Goal: Use online tool/utility: Utilize a website feature to perform a specific function

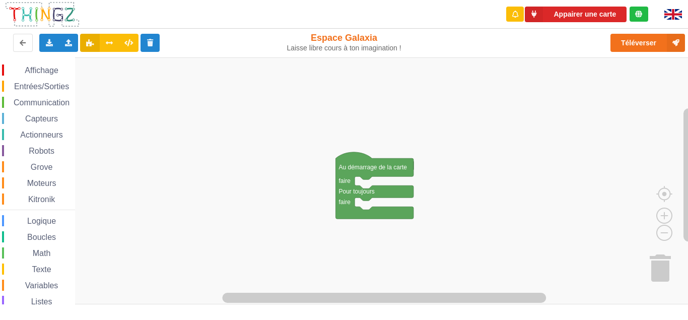
click at [552, 13] on button "Appairer une carte" at bounding box center [575, 15] width 102 height 16
click at [533, 19] on icon at bounding box center [533, 15] width 18 height 16
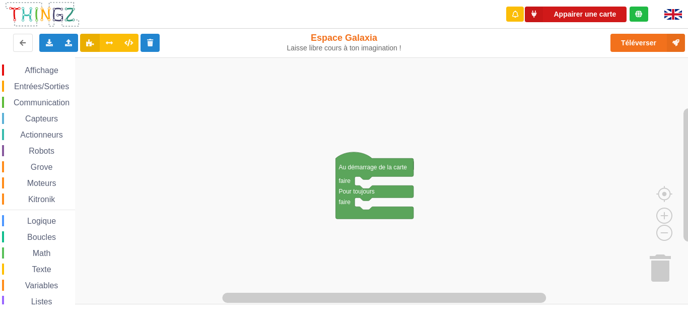
click at [533, 19] on icon at bounding box center [533, 15] width 18 height 16
click at [563, 18] on button "Appairer une carte" at bounding box center [575, 15] width 102 height 16
click at [537, 14] on icon at bounding box center [533, 15] width 18 height 16
click at [573, 20] on button "Appairer une carte" at bounding box center [575, 15] width 102 height 16
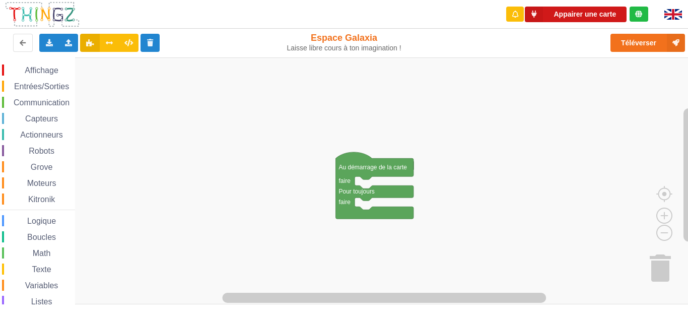
click at [573, 14] on button "Appairer une carte" at bounding box center [575, 15] width 102 height 16
click at [570, 15] on button "Appairer une carte" at bounding box center [575, 15] width 102 height 16
click at [576, 19] on button "Appairer une carte" at bounding box center [575, 15] width 102 height 16
click at [593, 18] on button "Appairer une carte" at bounding box center [575, 15] width 102 height 16
click at [605, 24] on div "Appairer une carte" at bounding box center [576, 14] width 159 height 29
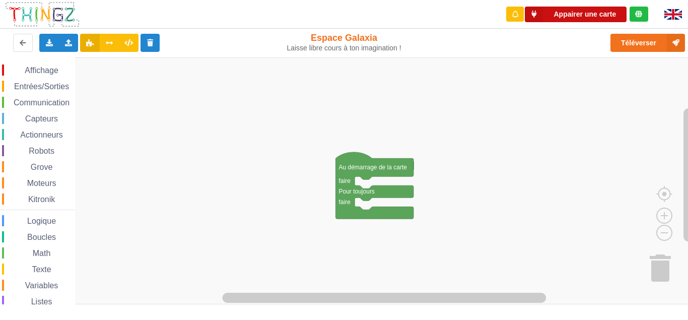
click at [605, 20] on button "Appairer une carte" at bounding box center [575, 15] width 102 height 16
click at [603, 20] on button "Appairer une carte" at bounding box center [575, 15] width 102 height 16
click at [597, 14] on button "Appairer une carte" at bounding box center [575, 15] width 102 height 16
click at [604, 13] on button "Appairer une carte" at bounding box center [575, 15] width 102 height 16
click at [304, 111] on rect "Espace de travail de Blocky" at bounding box center [347, 180] width 695 height 247
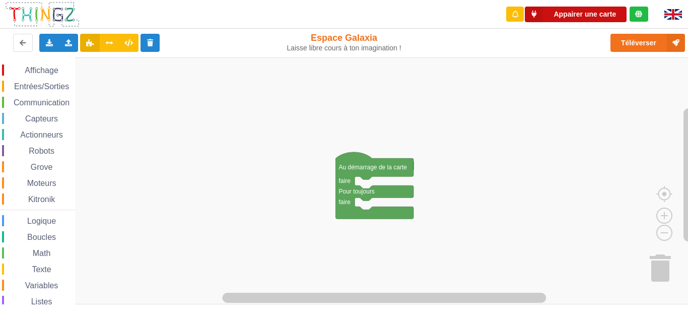
click at [564, 17] on button "Appairer une carte" at bounding box center [575, 15] width 102 height 16
click at [605, 14] on button "Appairer une carte" at bounding box center [575, 15] width 102 height 16
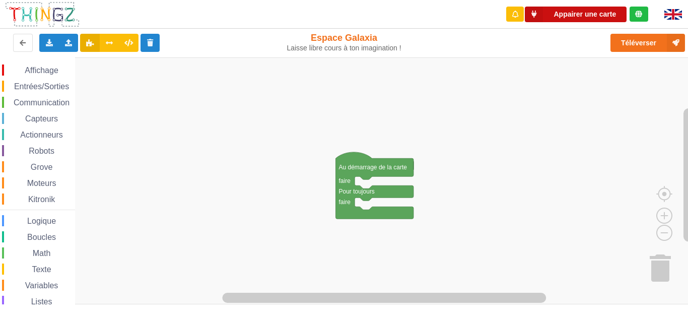
click at [605, 14] on button "Appairer une carte" at bounding box center [575, 15] width 102 height 16
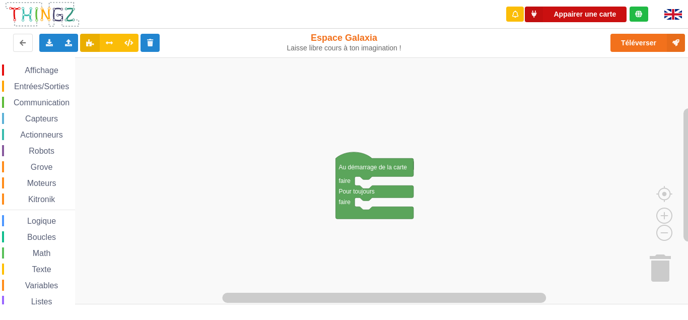
click at [605, 14] on button "Appairer une carte" at bounding box center [575, 15] width 102 height 16
click at [586, 16] on button "Appairer une carte" at bounding box center [575, 15] width 102 height 16
click at [596, 32] on div "Téléverser" at bounding box center [550, 43] width 282 height 32
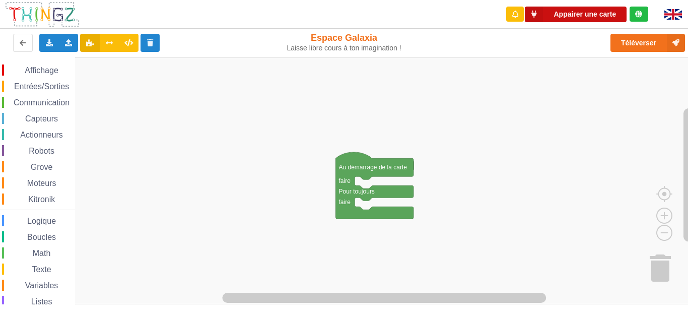
click at [606, 19] on button "Appairer une carte" at bounding box center [575, 15] width 102 height 16
click at [585, 18] on button "Appairer une carte" at bounding box center [575, 15] width 102 height 16
click at [588, 16] on button "Appairer une carte" at bounding box center [575, 15] width 102 height 16
click at [576, 29] on div "Exporter l'assemblage de blocs Exporter l'assemblage de blocs au format Python …" at bounding box center [344, 43] width 696 height 33
click at [577, 29] on div "Exporter l'assemblage de blocs Exporter l'assemblage de blocs au format Python …" at bounding box center [344, 43] width 696 height 33
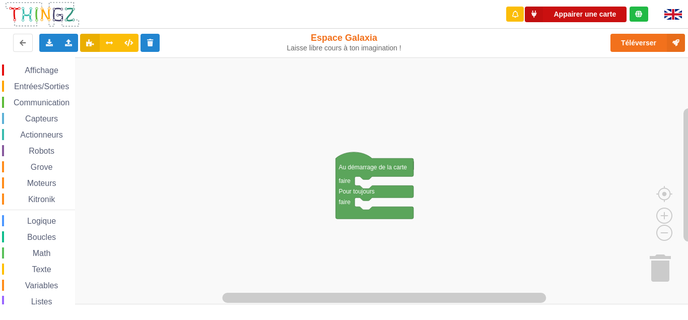
click at [581, 19] on button "Appairer une carte" at bounding box center [575, 15] width 102 height 16
click at [580, 19] on button "Appairer une carte" at bounding box center [575, 15] width 102 height 16
click at [550, 13] on button "Appairer une carte" at bounding box center [575, 15] width 102 height 16
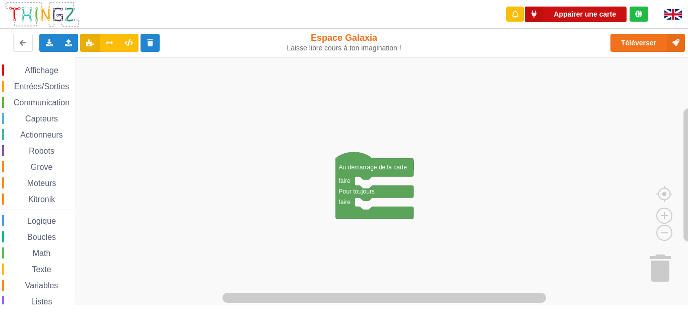
drag, startPoint x: 550, startPoint y: 13, endPoint x: 530, endPoint y: 90, distance: 78.9
click at [530, 90] on div "Appairer une carte Exporter l'assemblage de blocs Exporter l'assemblage de bloc…" at bounding box center [344, 153] width 702 height 320
click at [585, 15] on button "Appairer une carte" at bounding box center [575, 15] width 102 height 16
drag, startPoint x: 558, startPoint y: 24, endPoint x: 552, endPoint y: 17, distance: 9.3
click at [552, 17] on div "Appairer une carte" at bounding box center [576, 14] width 159 height 29
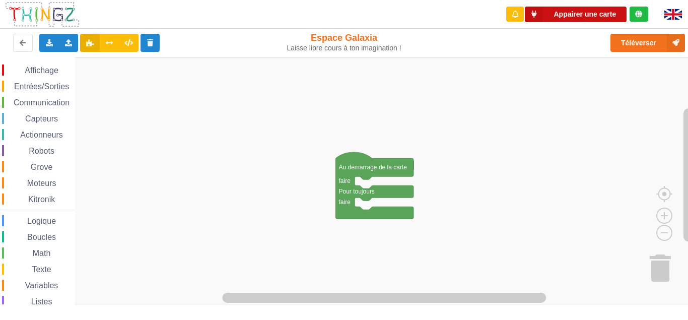
click at [552, 17] on button "Appairer une carte" at bounding box center [575, 15] width 102 height 16
click at [669, 19] on img at bounding box center [673, 14] width 18 height 11
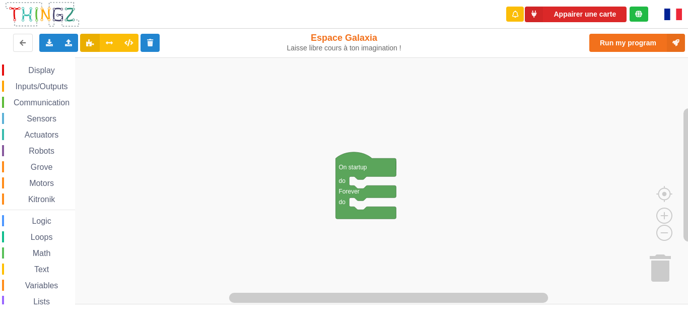
click at [685, 9] on div at bounding box center [675, 14] width 39 height 29
click at [670, 16] on img at bounding box center [673, 15] width 18 height 12
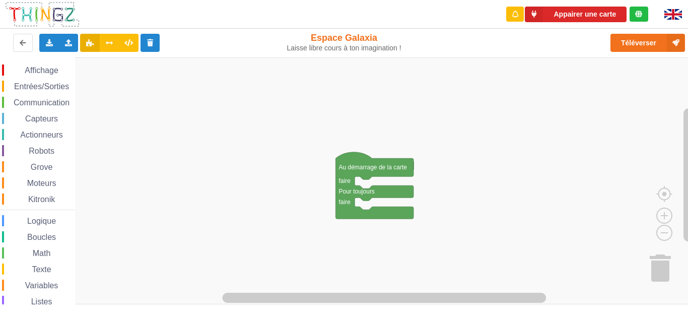
click at [575, 9] on button "Appairer une carte" at bounding box center [575, 15] width 102 height 16
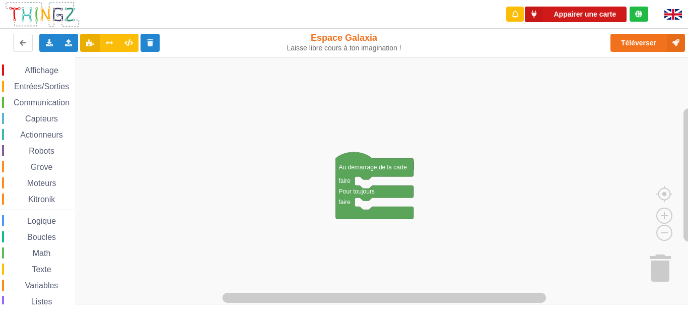
click at [547, 18] on button "Appairer une carte" at bounding box center [575, 15] width 102 height 16
click at [528, 16] on icon at bounding box center [533, 15] width 18 height 16
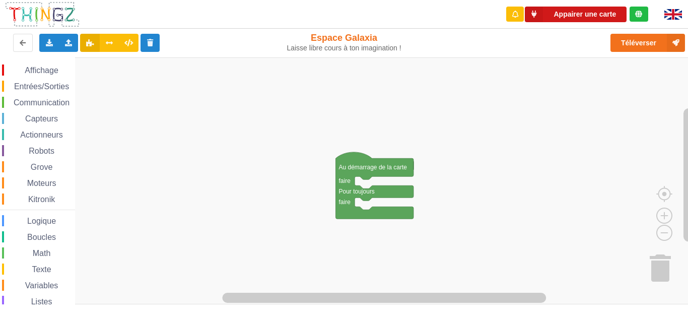
click at [528, 16] on icon at bounding box center [533, 15] width 18 height 16
click at [36, 107] on span "Communication" at bounding box center [41, 102] width 59 height 9
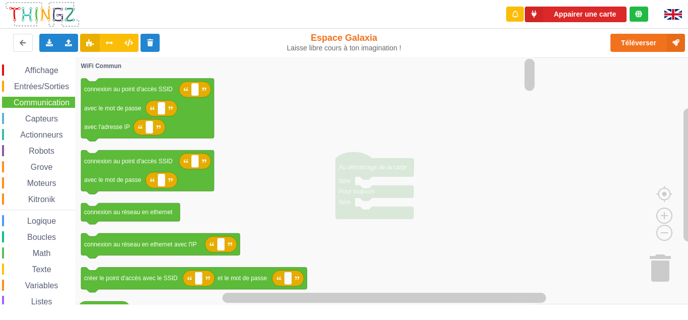
click at [39, 74] on span "Affichage" at bounding box center [41, 70] width 36 height 9
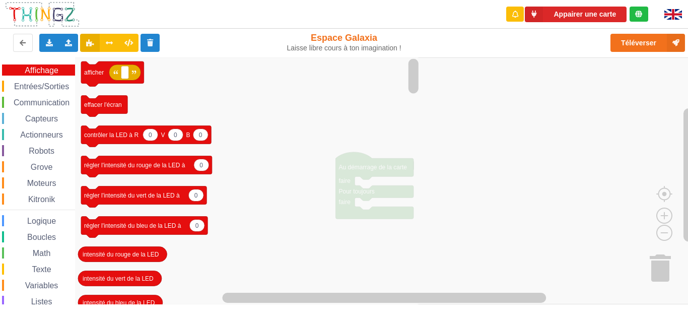
click at [36, 91] on span "Entrées/Sorties" at bounding box center [42, 86] width 58 height 9
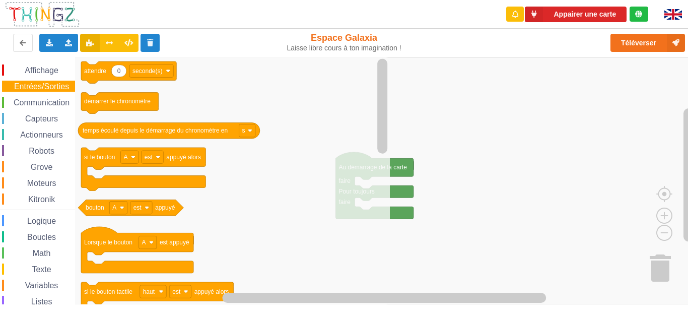
click at [37, 107] on span "Communication" at bounding box center [41, 102] width 59 height 9
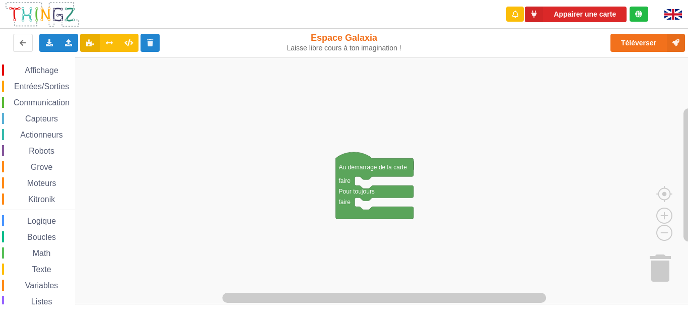
click at [55, 103] on div "Affichage Entrées/Sorties Communication Capteurs Actionneurs Robots Grove Moteu…" at bounding box center [37, 206] width 75 height 285
click at [55, 107] on span "Communication" at bounding box center [41, 102] width 59 height 9
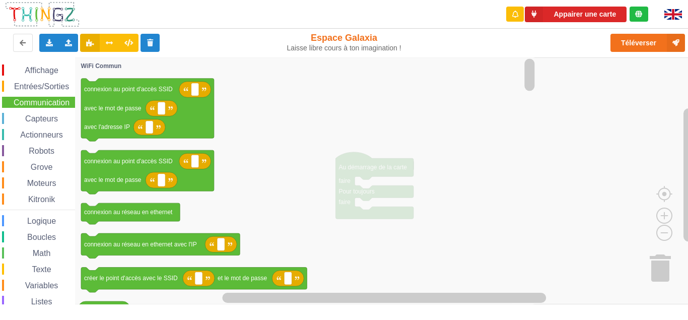
click at [356, 199] on icon "Espace de travail de Blocky" at bounding box center [306, 180] width 462 height 247
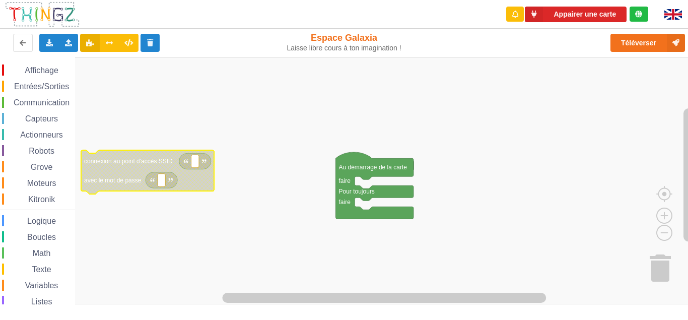
click at [134, 194] on icon "Espace de travail de Blocky" at bounding box center [147, 172] width 133 height 44
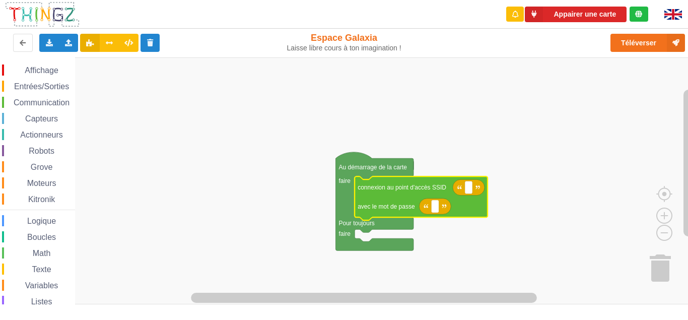
click at [34, 225] on span "Logique" at bounding box center [42, 220] width 32 height 9
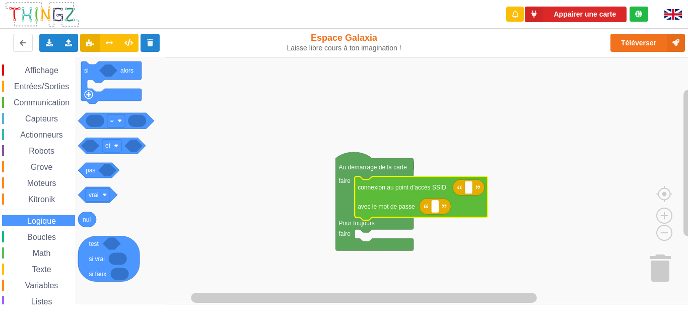
click at [36, 203] on span "Kitronik" at bounding box center [42, 199] width 30 height 9
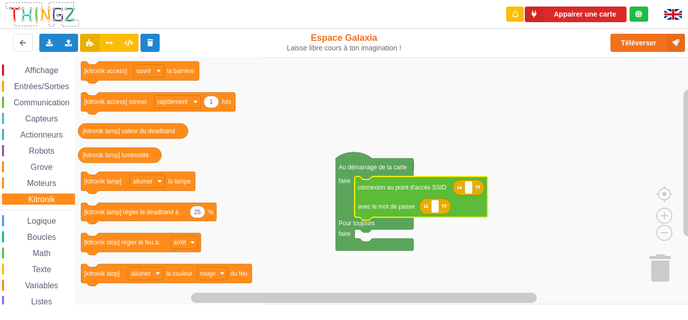
click at [36, 187] on span "Moteurs" at bounding box center [42, 183] width 32 height 9
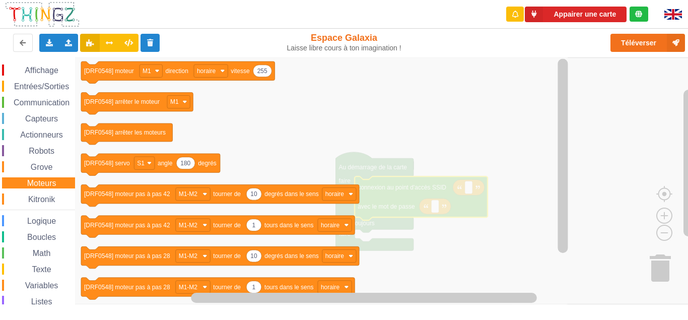
click at [34, 171] on span "Grove" at bounding box center [41, 167] width 25 height 9
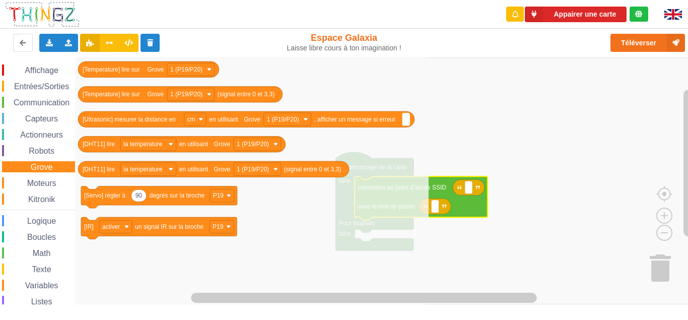
click at [31, 107] on span "Communication" at bounding box center [41, 102] width 59 height 9
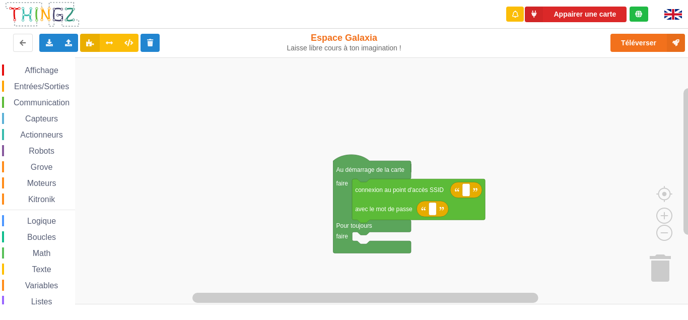
click at [678, 139] on div "Affichage Entrées/Sorties Communication Capteurs Actionneurs Robots Grove Moteu…" at bounding box center [347, 184] width 695 height 255
click at [49, 85] on div "Affichage Entrées/Sorties Communication Capteurs Actionneurs Robots Grove Moteu…" at bounding box center [37, 206] width 75 height 285
click at [37, 74] on span "Affichage" at bounding box center [41, 70] width 36 height 9
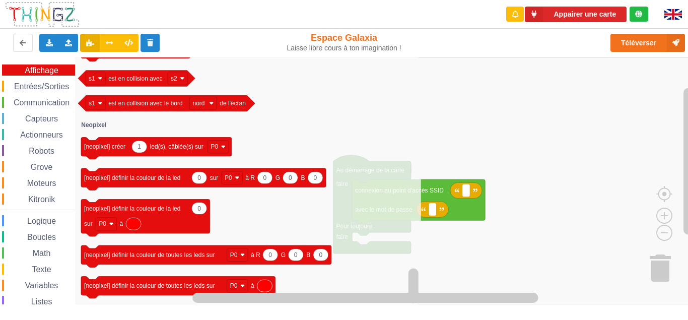
click at [49, 107] on span "Communication" at bounding box center [41, 102] width 59 height 9
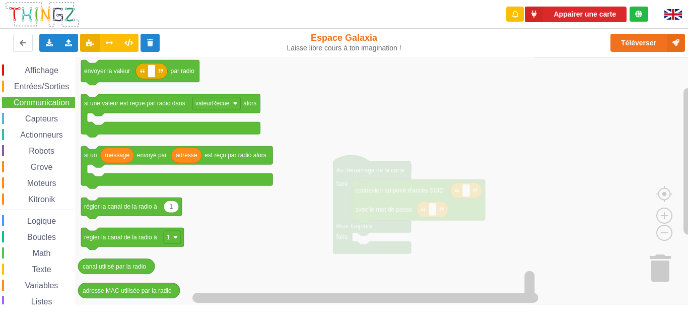
click at [38, 123] on span "Capteurs" at bounding box center [42, 118] width 36 height 9
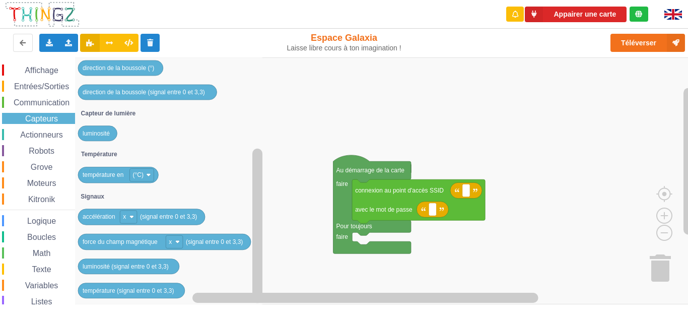
click at [33, 139] on span "Actionneurs" at bounding box center [42, 134] width 46 height 9
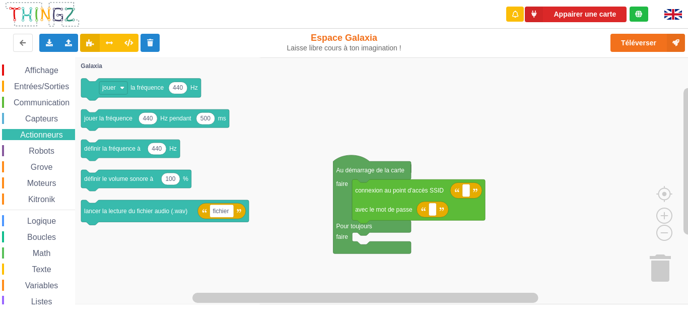
click at [48, 155] on span "Robots" at bounding box center [41, 150] width 29 height 9
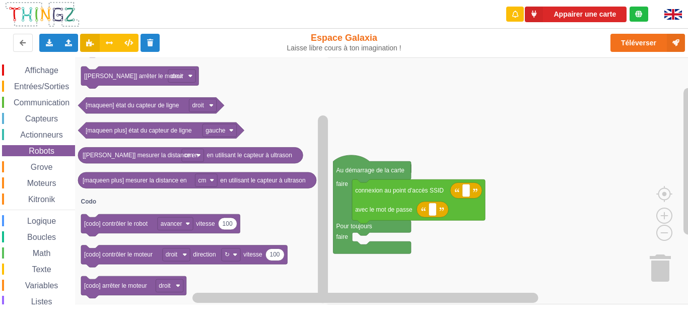
click at [38, 171] on span "Grove" at bounding box center [41, 167] width 25 height 9
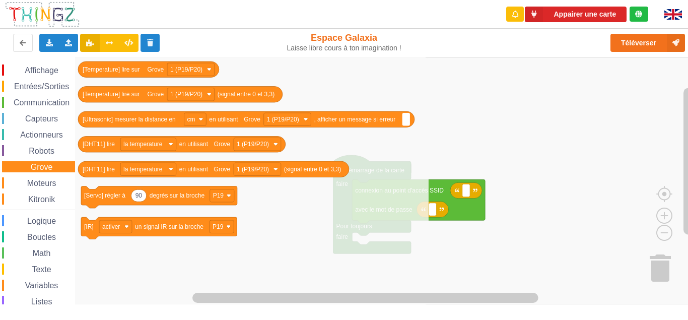
click at [41, 184] on div "Affichage Entrées/Sorties Communication Capteurs Actionneurs Robots Grove Moteu…" at bounding box center [37, 206] width 75 height 285
click at [42, 187] on span "Moteurs" at bounding box center [42, 183] width 32 height 9
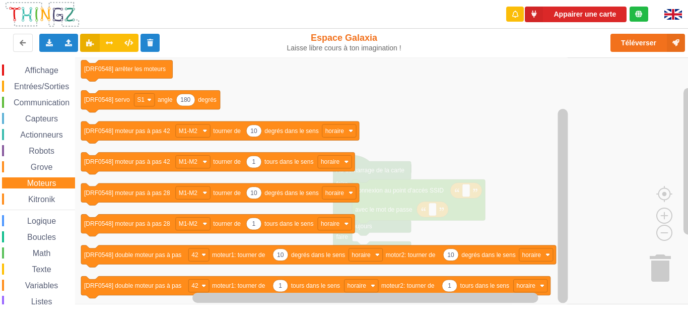
click at [49, 203] on span "Kitronik" at bounding box center [42, 199] width 30 height 9
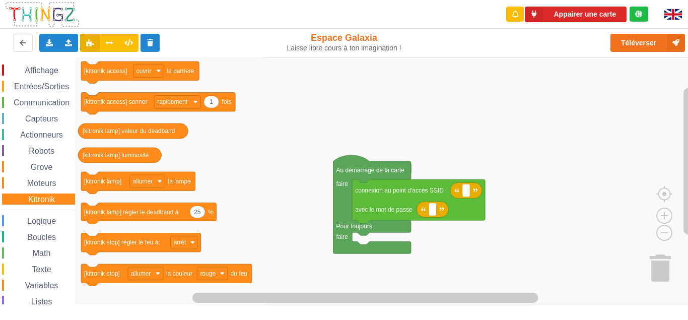
click at [42, 225] on span "Logique" at bounding box center [42, 220] width 32 height 9
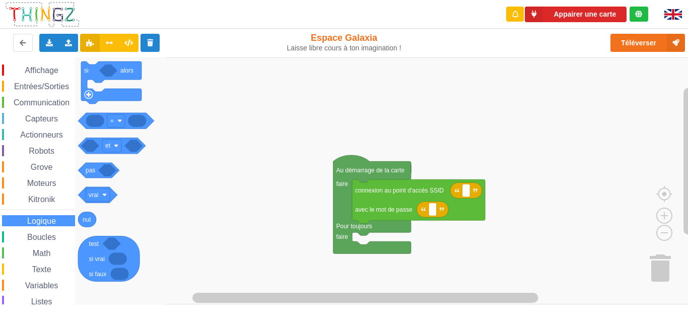
click at [48, 241] on span "Boucles" at bounding box center [42, 237] width 32 height 9
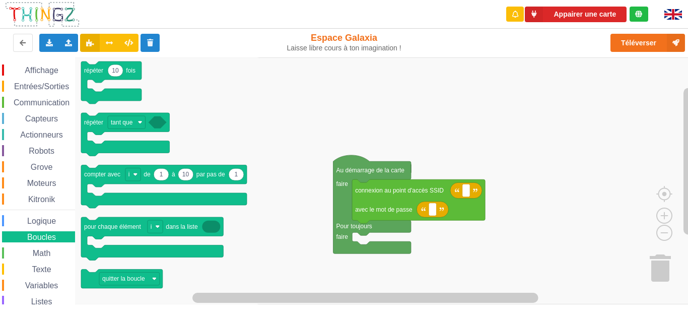
click at [43, 257] on span "Math" at bounding box center [41, 253] width 21 height 9
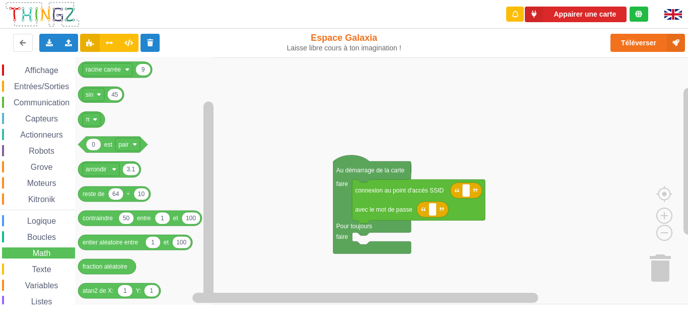
click at [38, 272] on div "Texte" at bounding box center [38, 268] width 73 height 11
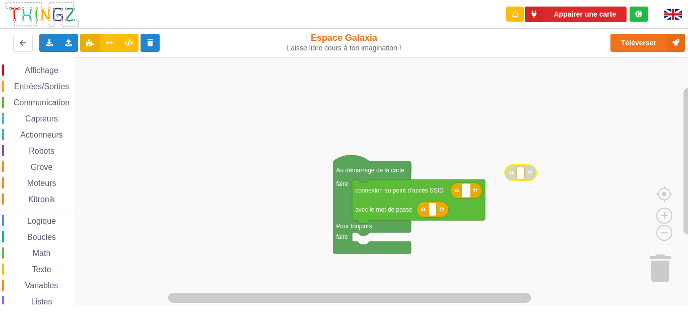
click at [462, 197] on g "Au démarrage de la carte faire Pour toujours faire connexion au point d'accès S…" at bounding box center [434, 204] width 203 height 98
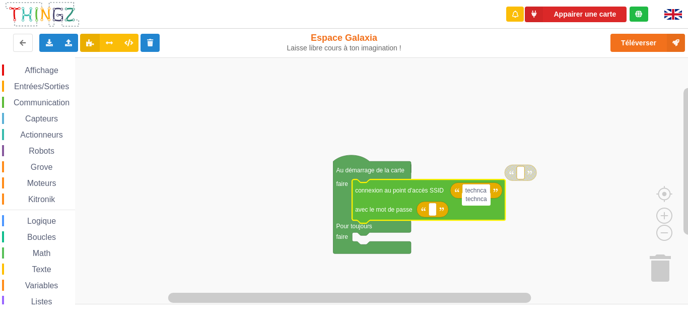
type input "technca5"
click at [432, 212] on text "Espace de travail de Blocky" at bounding box center [432, 208] width 2 height 7
type input "1234567890"
click at [269, 214] on rect "Espace de travail de Blocky" at bounding box center [347, 180] width 695 height 247
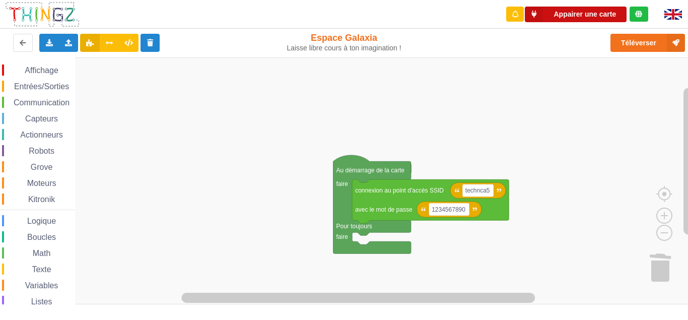
click at [587, 18] on button "Appairer une carte" at bounding box center [575, 15] width 102 height 16
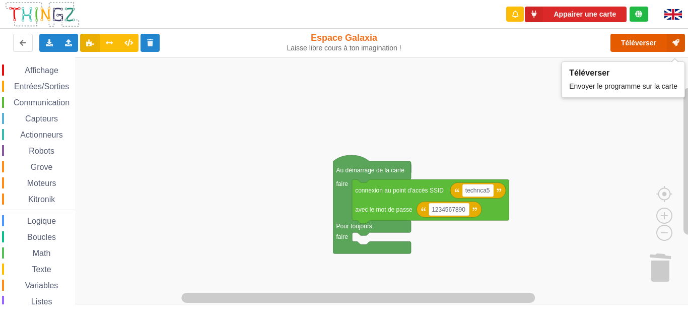
click at [628, 50] on button "Téléverser" at bounding box center [647, 43] width 74 height 18
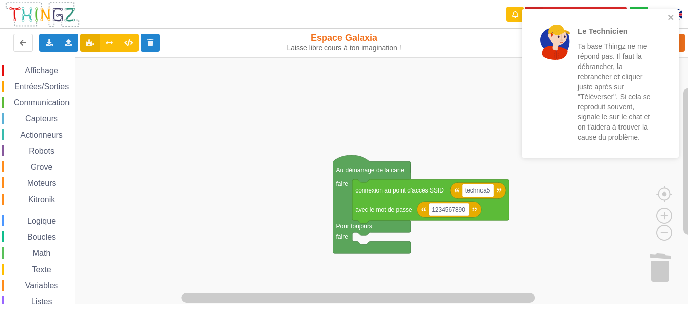
click at [461, 116] on rect "Espace de travail de Blocky" at bounding box center [347, 180] width 695 height 247
click at [672, 21] on button "close" at bounding box center [670, 18] width 7 height 10
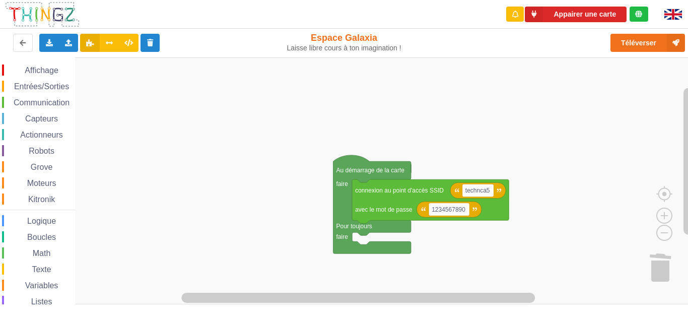
click at [603, 17] on div "Le Technicien Ta base Thingz ne me répond pas. Il faut la débrancher, la rebran…" at bounding box center [599, 87] width 161 height 160
click at [585, 15] on button "Appairer une carte" at bounding box center [575, 15] width 102 height 16
click at [547, 15] on button "Appairer une carte" at bounding box center [575, 15] width 102 height 16
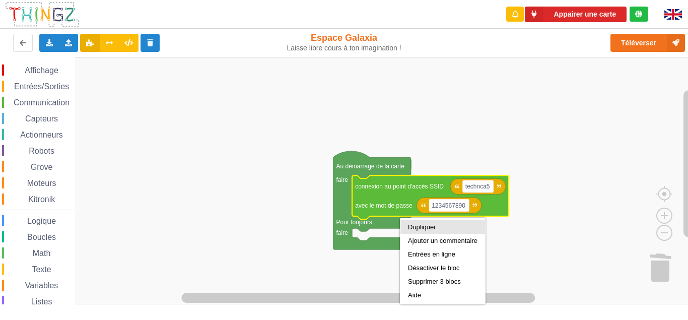
click at [417, 232] on div "Dupliquer" at bounding box center [442, 227] width 85 height 14
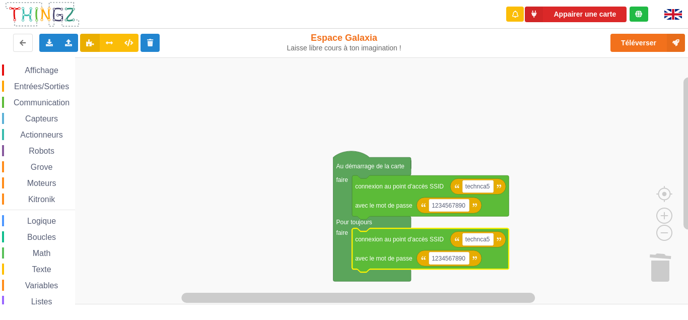
click at [255, 236] on rect "Espace de travail de Blocky" at bounding box center [347, 180] width 695 height 247
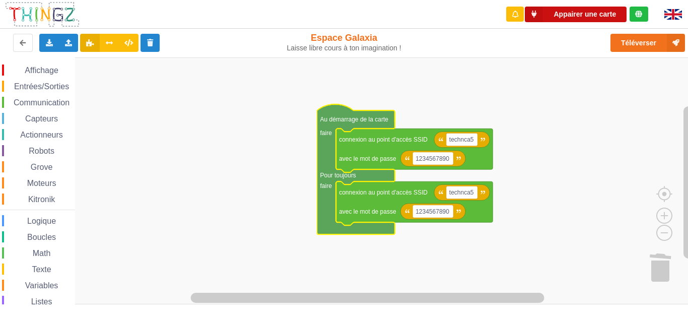
click at [561, 18] on button "Appairer une carte" at bounding box center [575, 15] width 102 height 16
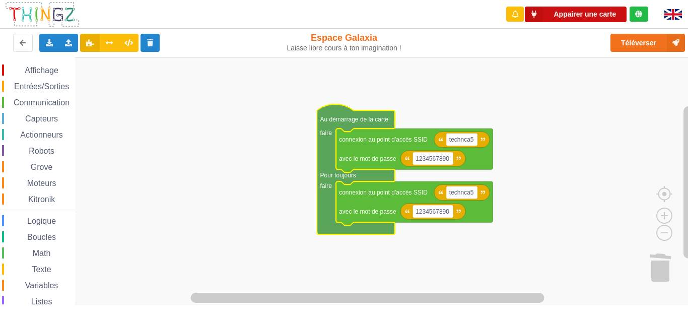
click at [561, 18] on button "Appairer une carte" at bounding box center [575, 15] width 102 height 16
click at [606, 12] on button "Appairer une carte" at bounding box center [575, 15] width 102 height 16
click at [567, 21] on button "Appairer une carte" at bounding box center [575, 15] width 102 height 16
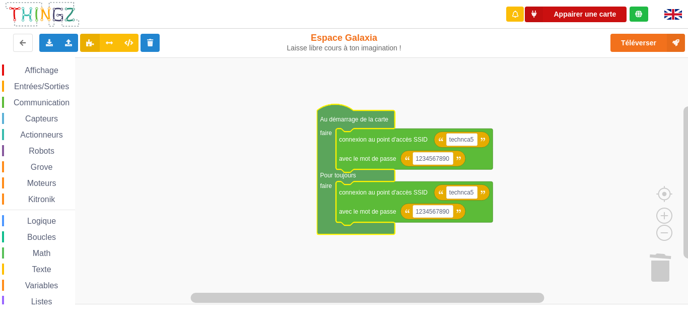
click at [557, 13] on button "Appairer une carte" at bounding box center [575, 15] width 102 height 16
